Goal: Task Accomplishment & Management: Complete application form

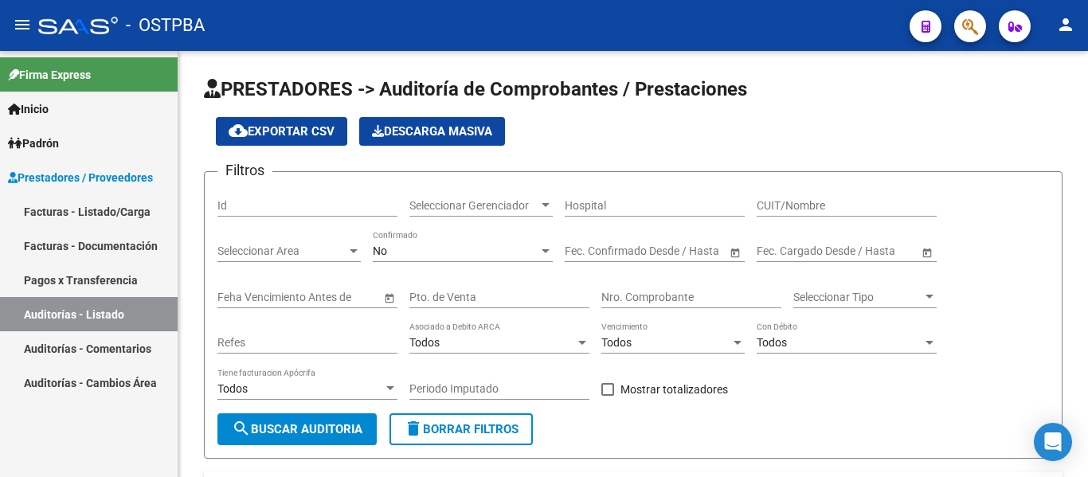
scroll to position [459, 0]
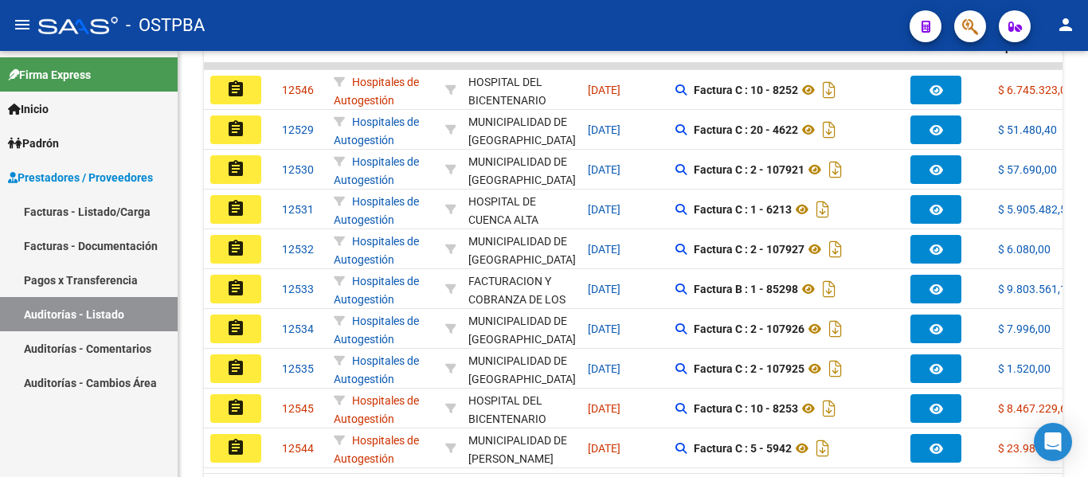
click at [68, 242] on link "Facturas - Documentación" at bounding box center [89, 245] width 178 height 34
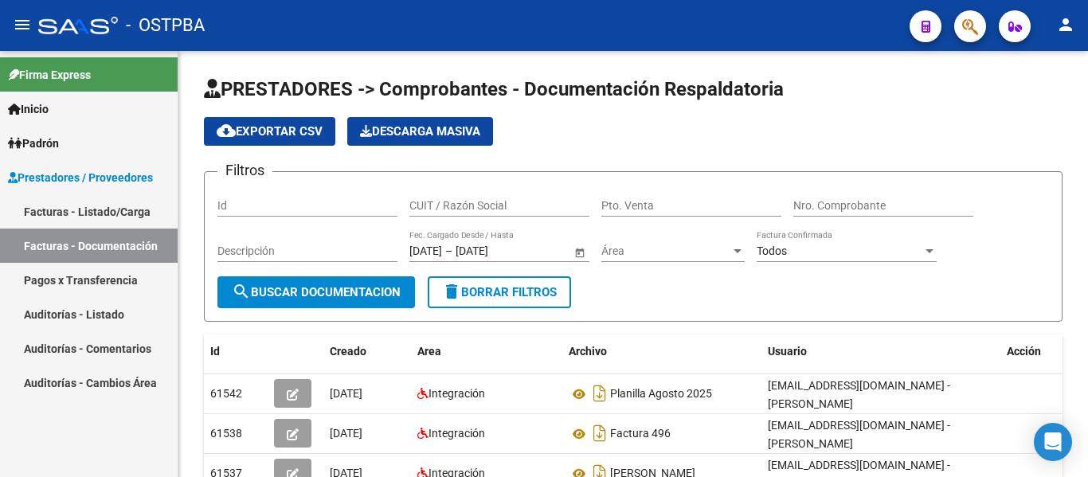
click at [111, 279] on link "Pagos x Transferencia" at bounding box center [89, 280] width 178 height 34
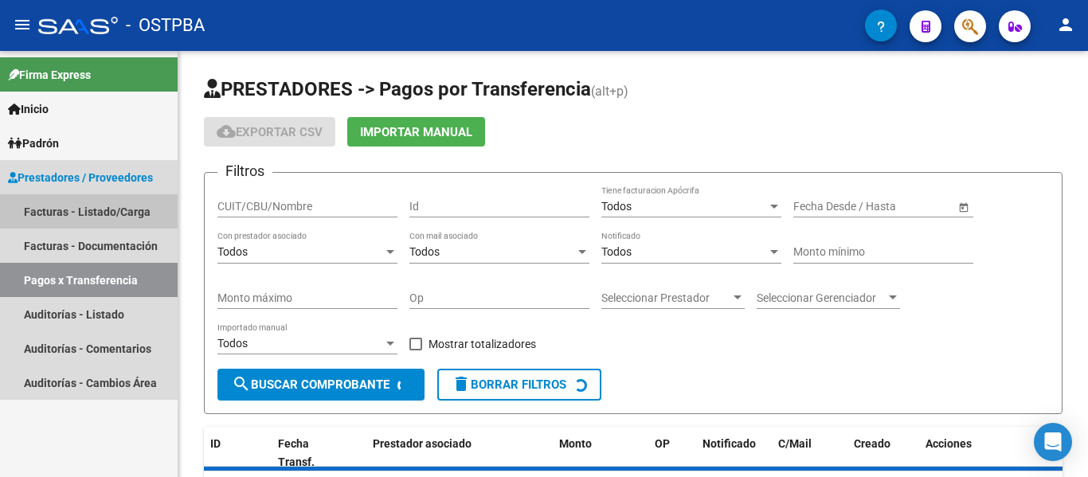
click at [110, 211] on link "Facturas - Listado/Carga" at bounding box center [89, 211] width 178 height 34
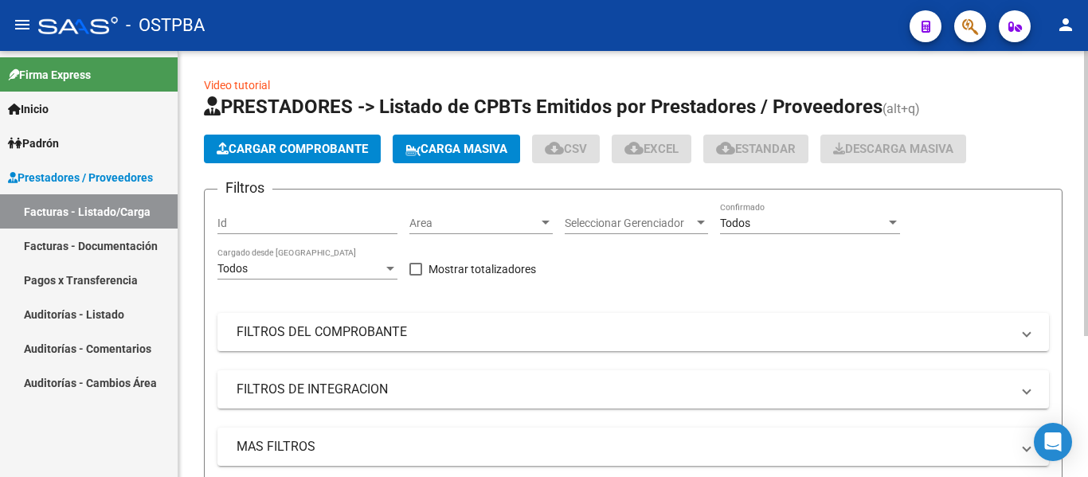
click at [287, 145] on span "Cargar Comprobante" at bounding box center [292, 149] width 151 height 14
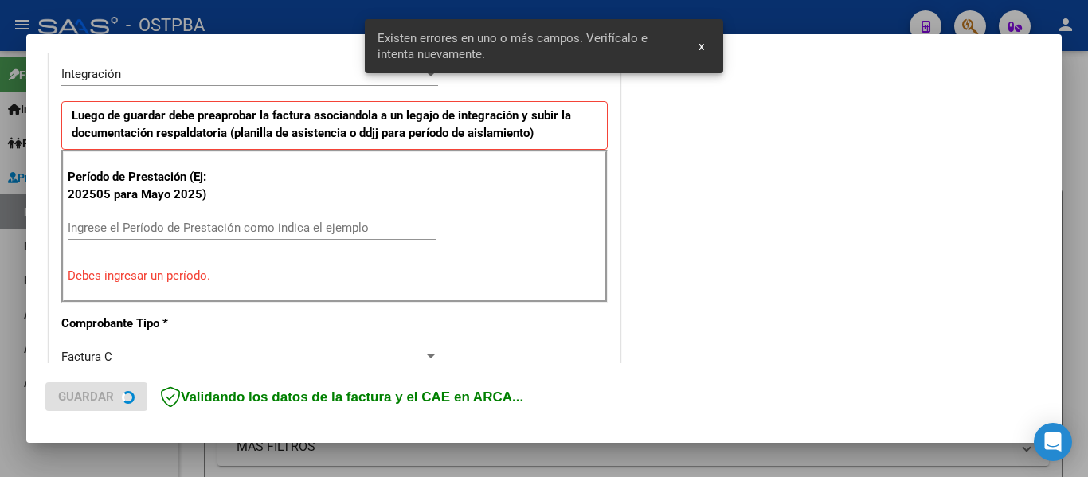
scroll to position [400, 0]
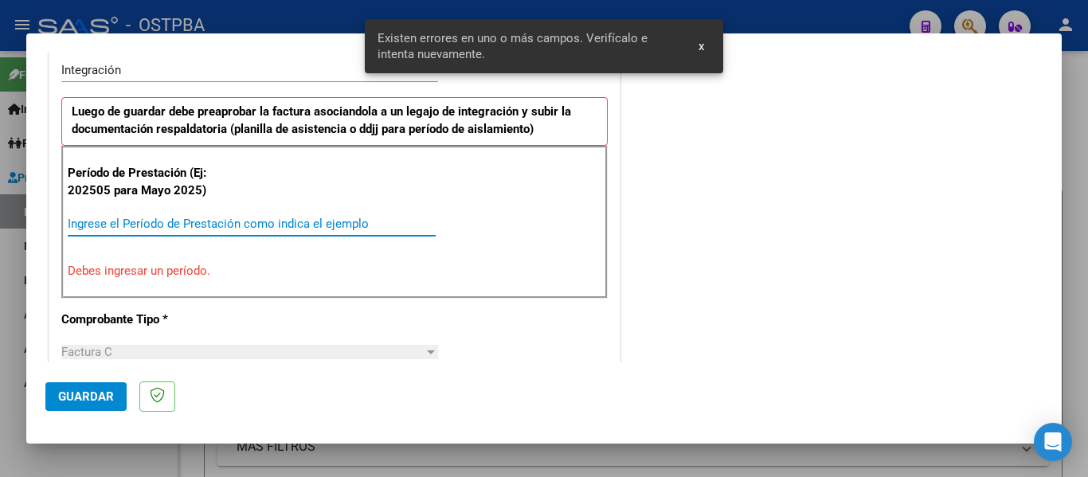
click at [127, 221] on input "Ingrese el Período de Prestación como indica el ejemplo" at bounding box center [252, 224] width 368 height 14
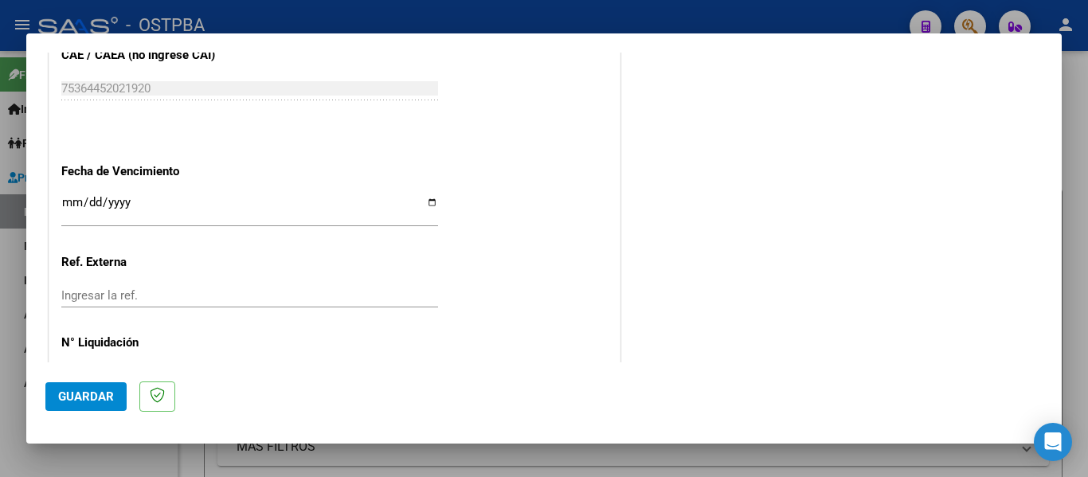
scroll to position [1037, 0]
type input "202508"
click at [68, 199] on input "Ingresar la fecha" at bounding box center [249, 206] width 377 height 25
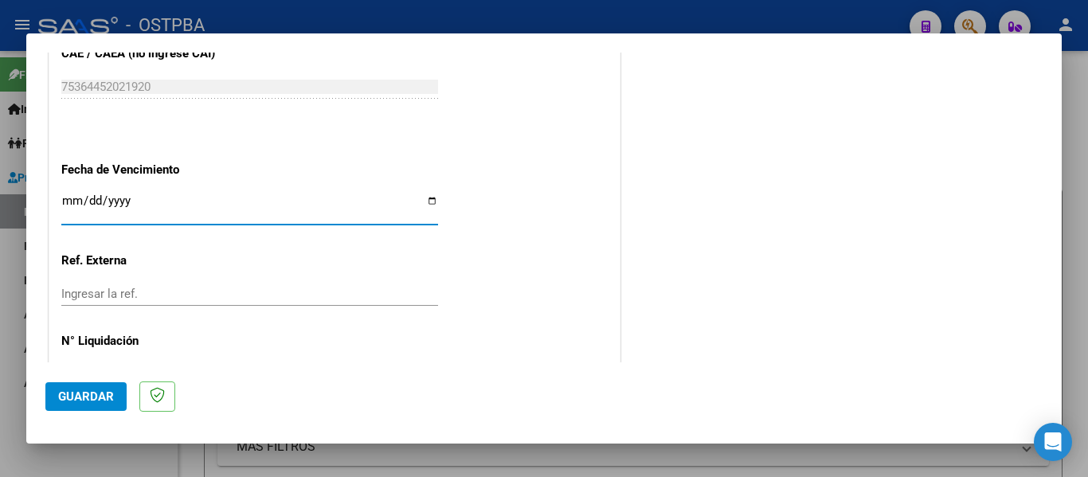
click at [68, 199] on input "Ingresar la fecha" at bounding box center [249, 206] width 377 height 25
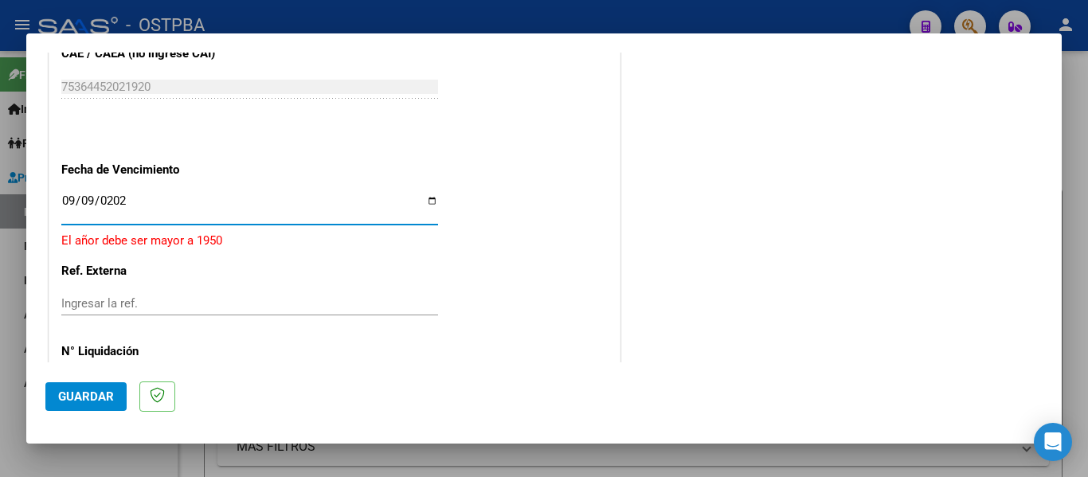
type input "[DATE]"
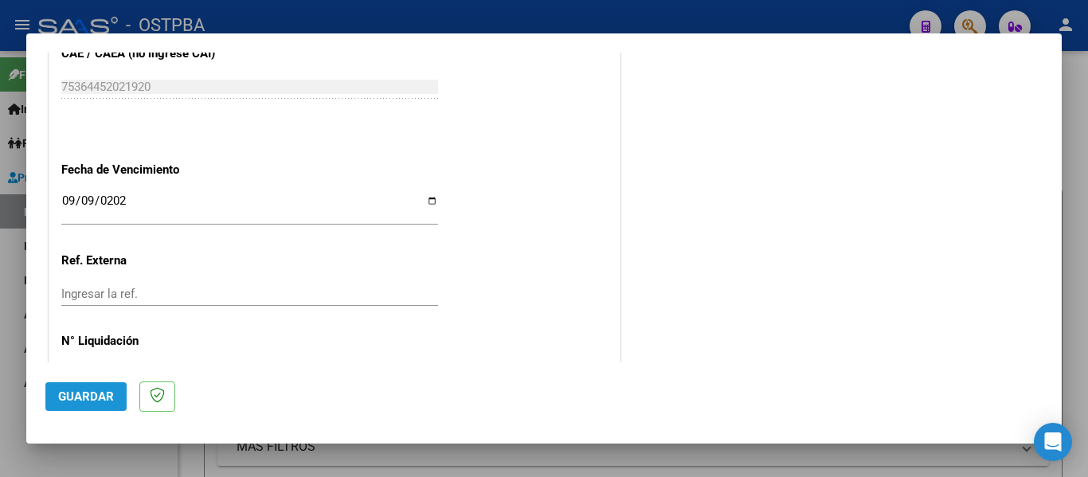
click at [99, 394] on span "Guardar" at bounding box center [86, 396] width 56 height 14
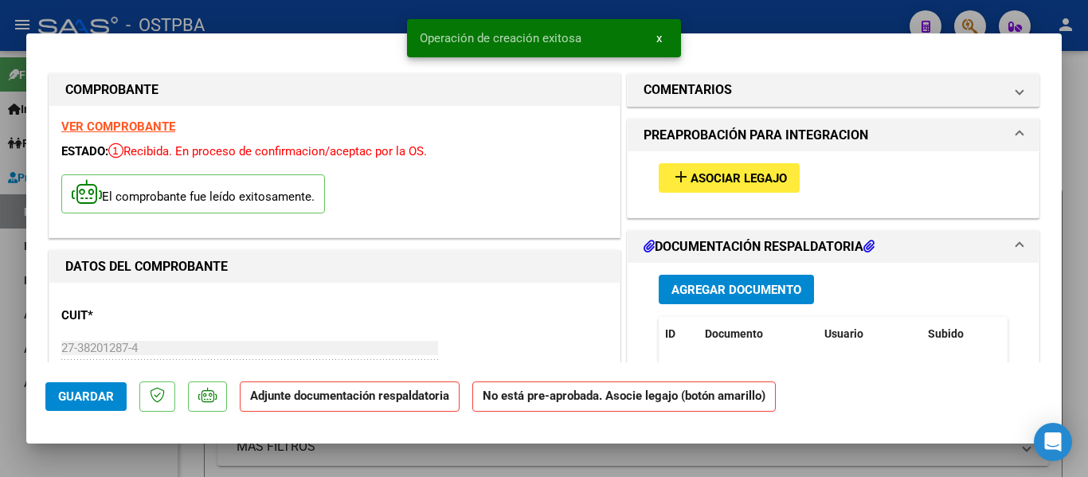
click at [87, 392] on span "Guardar" at bounding box center [86, 396] width 56 height 14
click at [371, 21] on div at bounding box center [544, 238] width 1088 height 477
type input "$ 0,00"
